Goal: Transaction & Acquisition: Purchase product/service

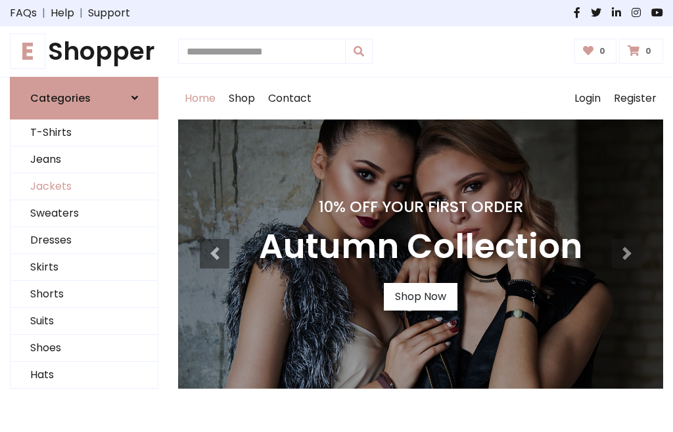
click at [84, 187] on link "Jackets" at bounding box center [84, 186] width 147 height 27
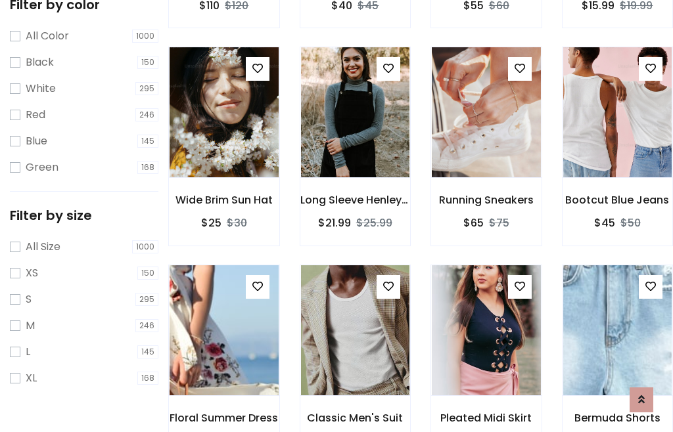
scroll to position [67, 0]
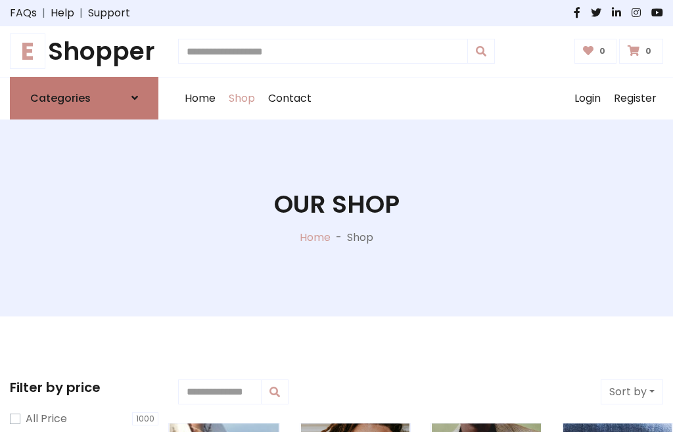
click at [84, 98] on h6 "Categories" at bounding box center [60, 98] width 60 height 12
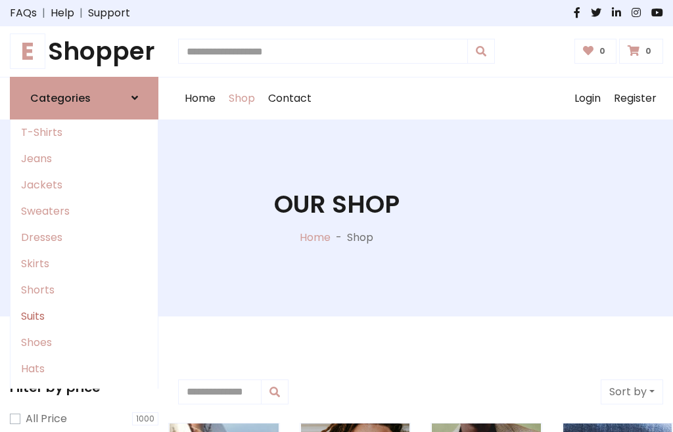
click at [84, 316] on link "Suits" at bounding box center [84, 317] width 147 height 26
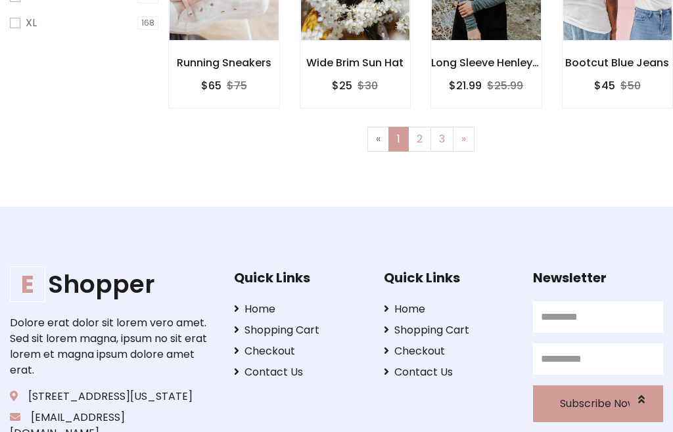
scroll to position [557, 0]
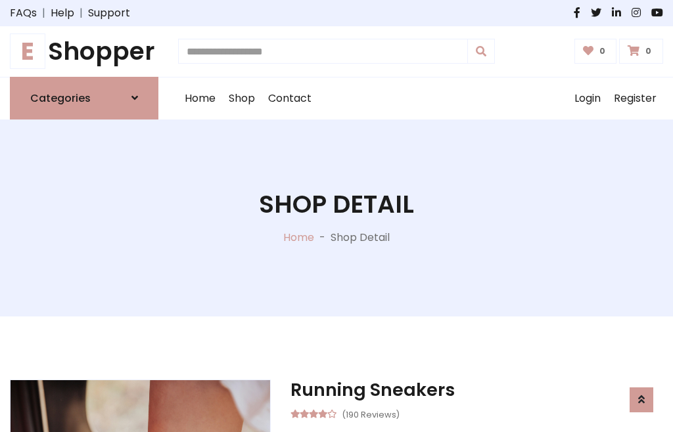
scroll to position [1110, 0]
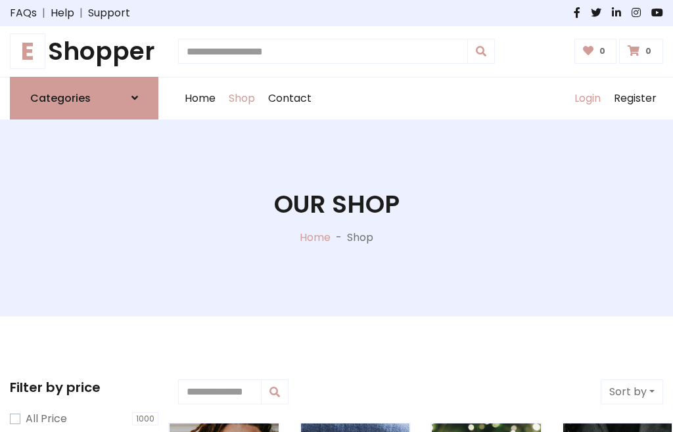
click at [587, 98] on link "Login" at bounding box center [587, 99] width 39 height 42
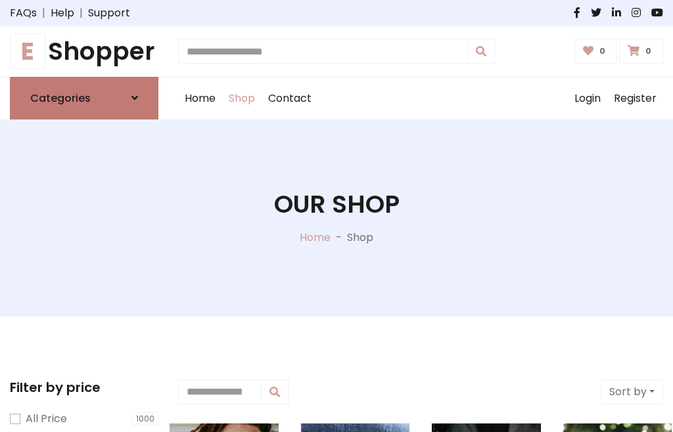
click at [135, 98] on icon at bounding box center [134, 98] width 7 height 11
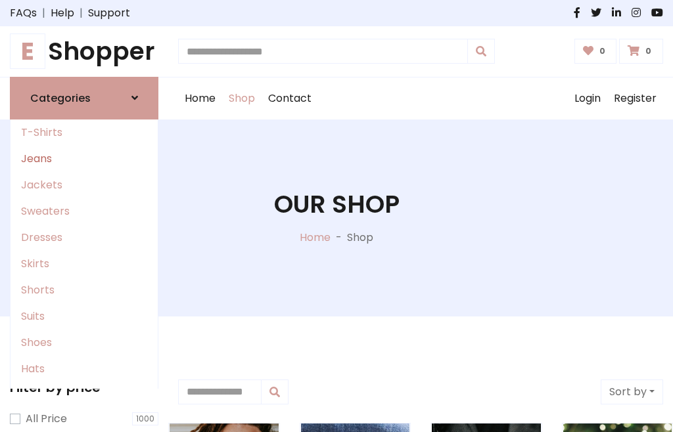
click at [84, 158] on link "Jeans" at bounding box center [84, 159] width 147 height 26
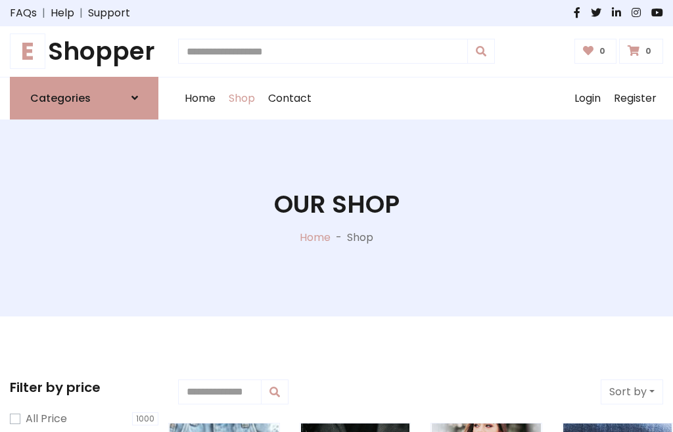
scroll to position [66, 0]
